Goal: Check status: Check status

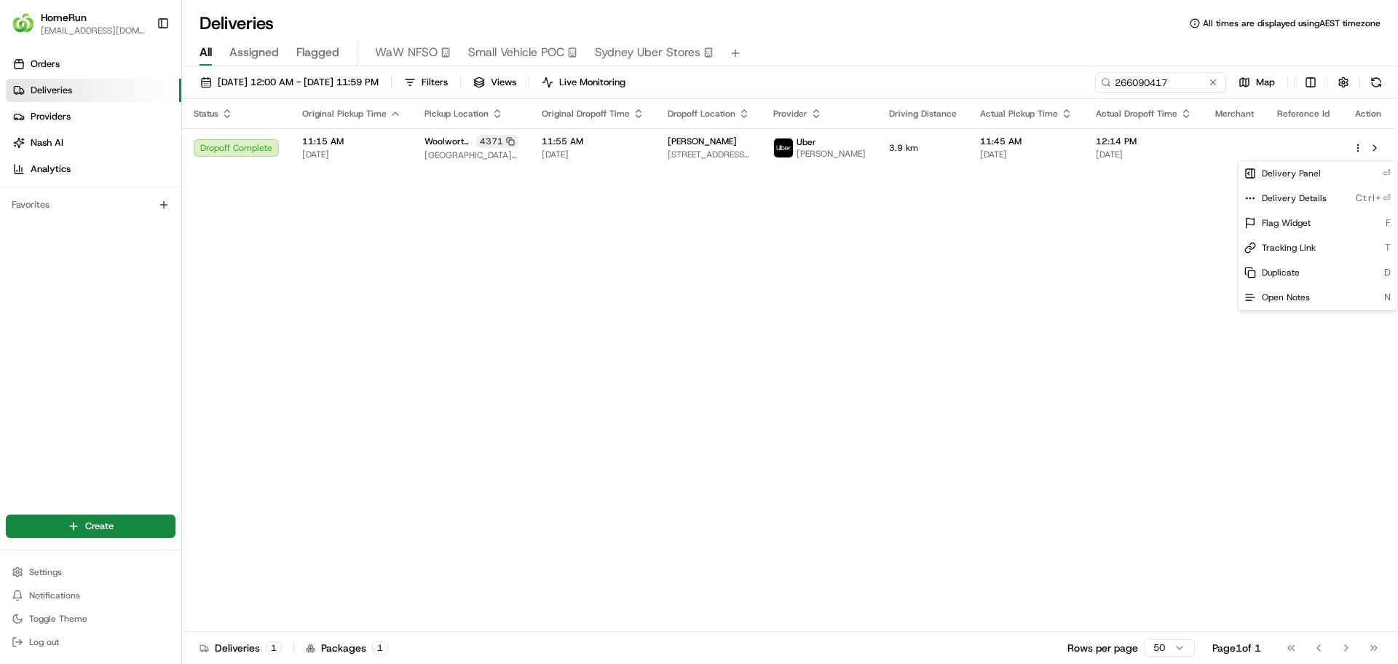
click at [1170, 82] on html "HomeRun [EMAIL_ADDRESS][DOMAIN_NAME] Toggle Sidebar Orders Deliveries Providers…" at bounding box center [699, 332] width 1398 height 664
click at [1184, 81] on input "266090417" at bounding box center [1139, 82] width 175 height 20
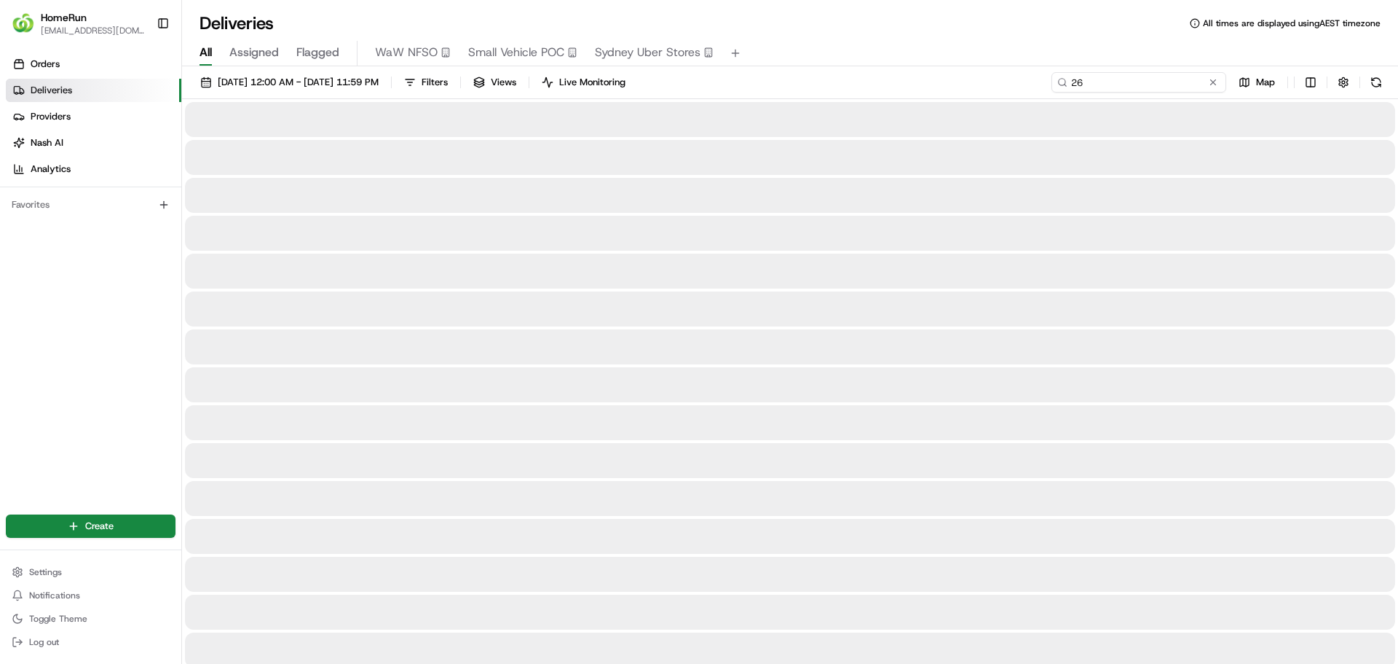
type input "2"
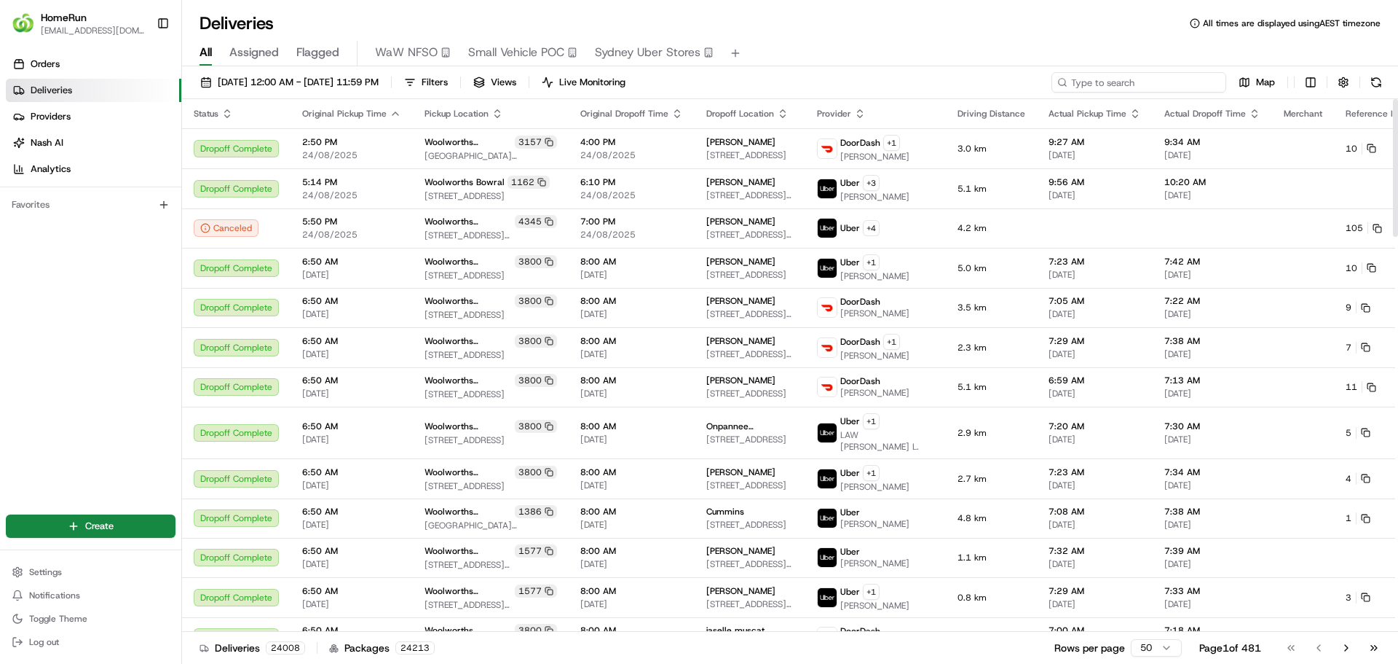
click at [1168, 82] on input at bounding box center [1139, 82] width 175 height 20
paste input "266347831"
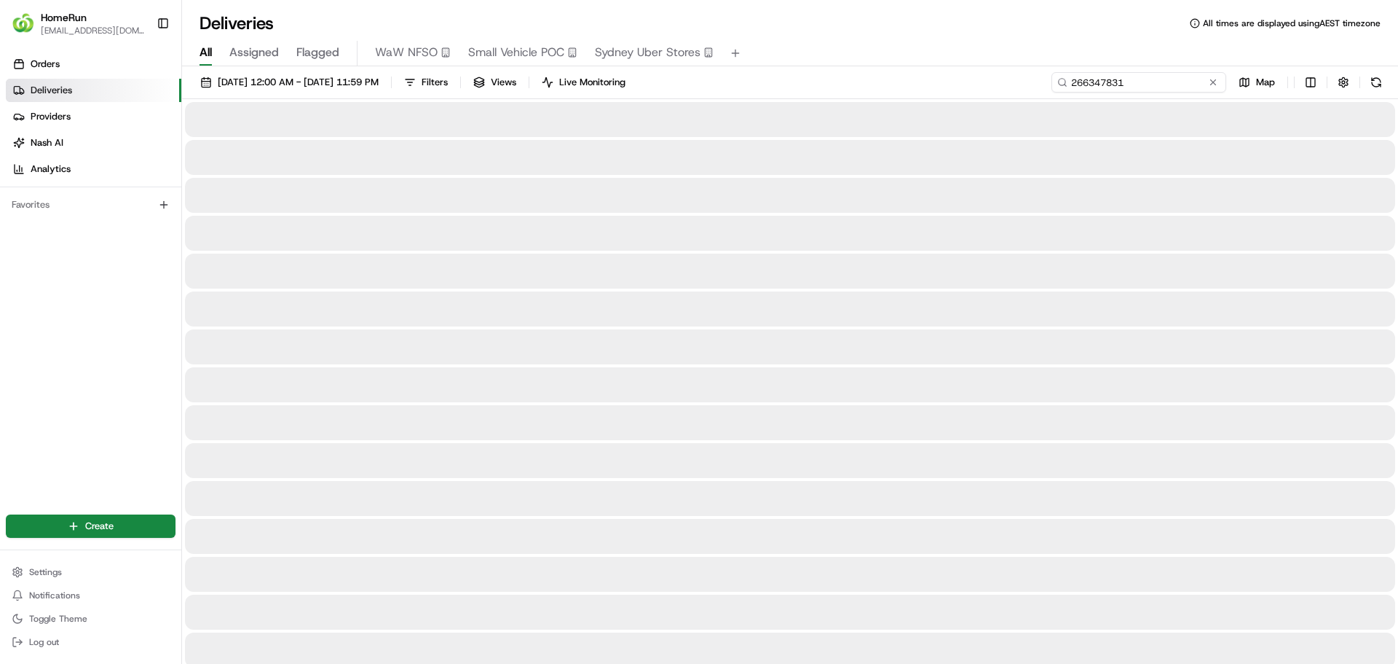
click at [1069, 83] on input "266347831" at bounding box center [1139, 82] width 175 height 20
click at [1133, 83] on input "266347831" at bounding box center [1139, 82] width 175 height 20
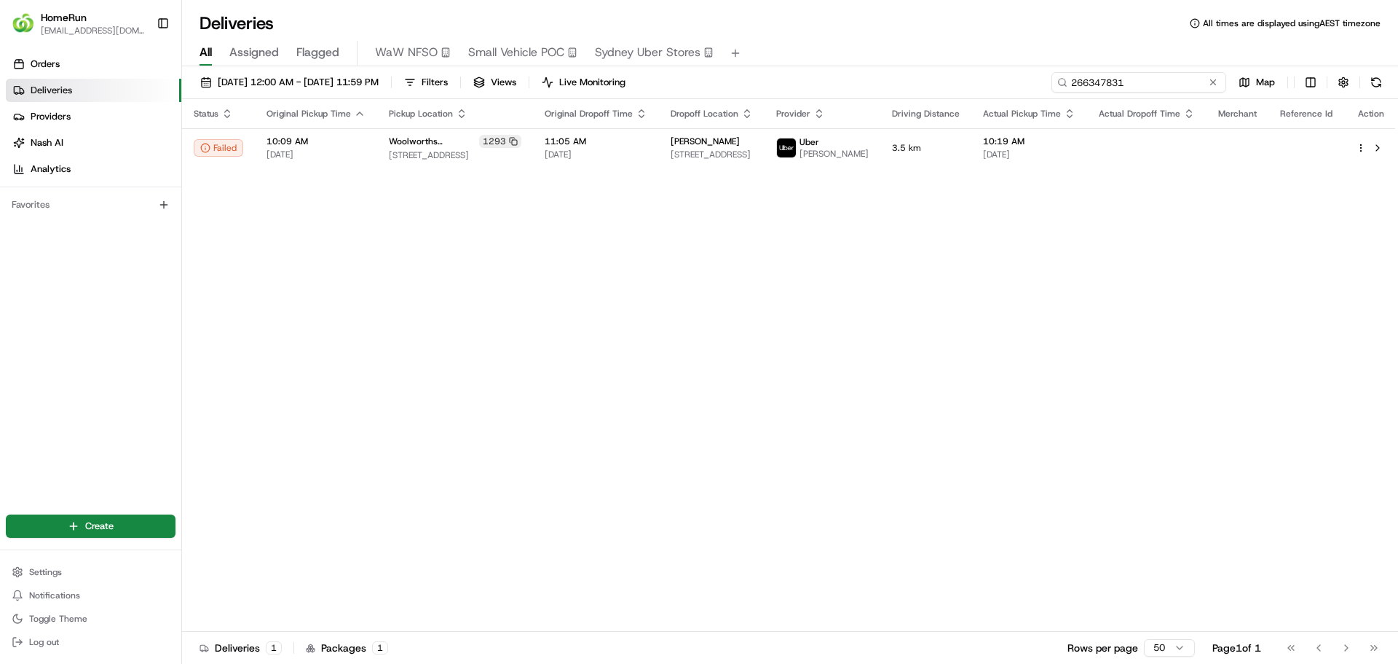
type input "266347831"
